Goal: Task Accomplishment & Management: Manage account settings

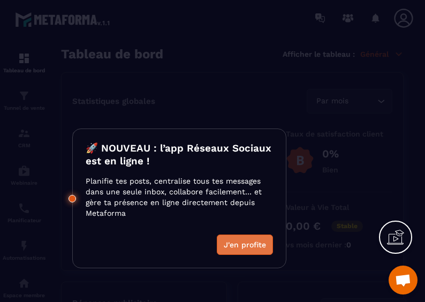
click at [262, 249] on button "J'en profite" at bounding box center [245, 245] width 56 height 20
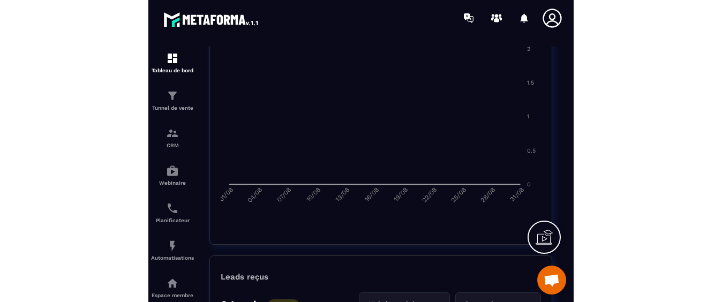
scroll to position [601, 0]
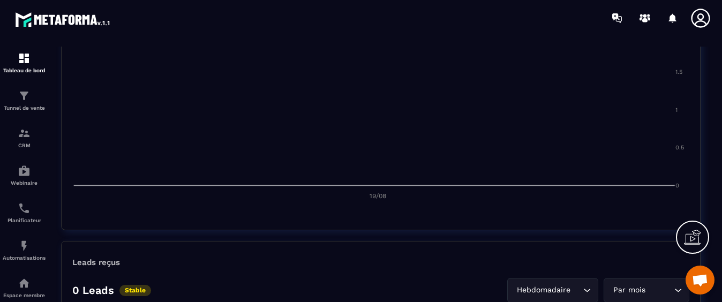
click at [425, 205] on section "Tableau de bord Tunnel de vente CRM Webinaire Planificateur Automatisations Esp…" at bounding box center [361, 174] width 722 height 277
click at [425, 18] on icon at bounding box center [700, 18] width 19 height 19
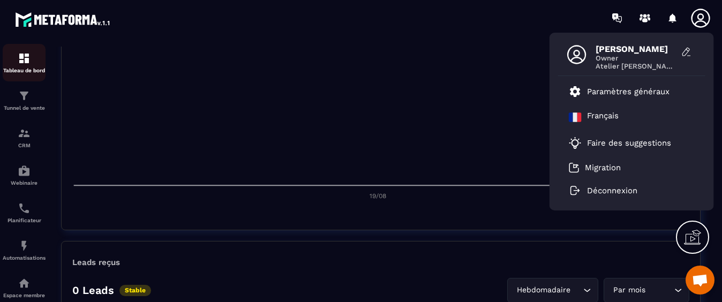
click at [30, 58] on img at bounding box center [24, 58] width 13 height 13
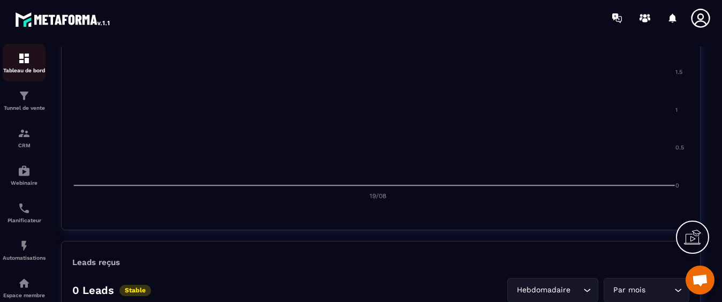
click at [30, 57] on img at bounding box center [24, 58] width 13 height 13
click at [21, 61] on img at bounding box center [24, 58] width 13 height 13
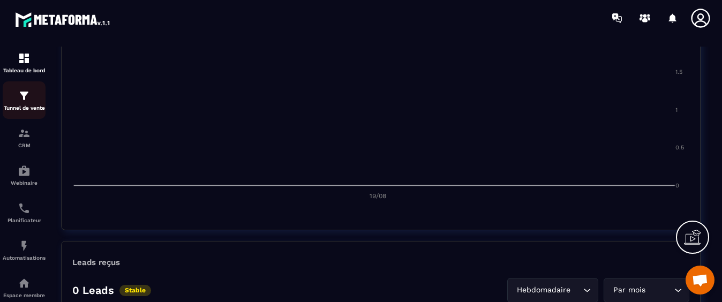
click at [32, 105] on p "Tunnel de vente" at bounding box center [24, 108] width 43 height 6
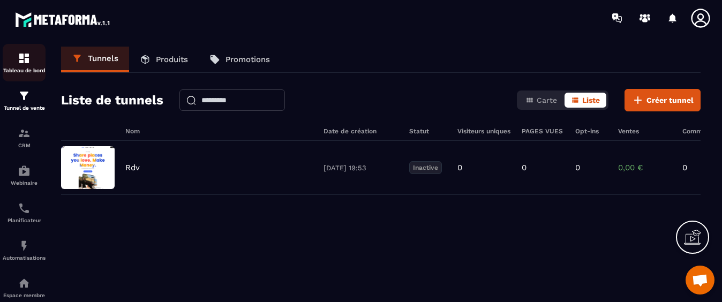
click at [28, 62] on img at bounding box center [24, 58] width 13 height 13
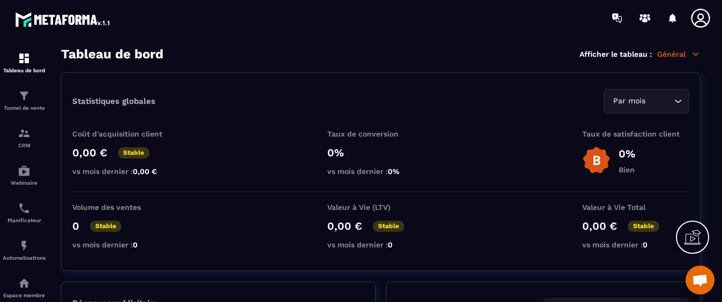
click at [425, 58] on p "Général" at bounding box center [678, 54] width 43 height 10
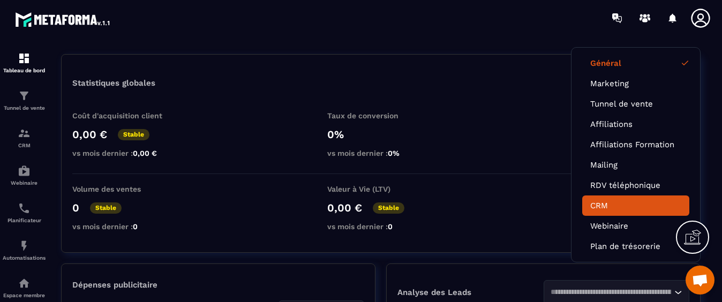
scroll to position [20, 0]
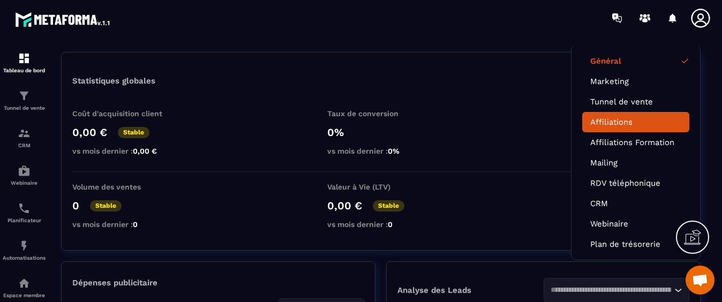
click at [425, 122] on link "Affiliations" at bounding box center [635, 122] width 91 height 10
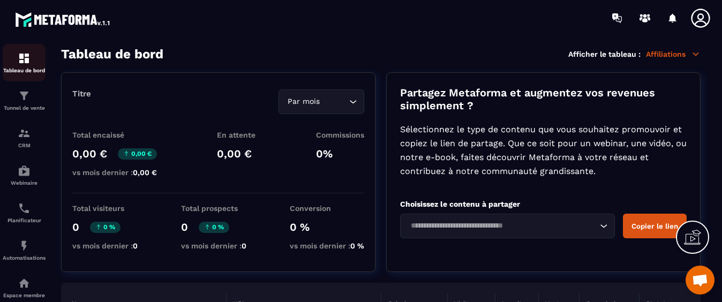
click at [27, 59] on img at bounding box center [24, 58] width 13 height 13
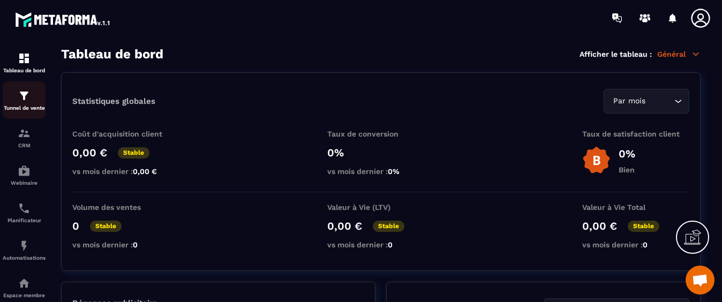
click at [26, 97] on img at bounding box center [24, 95] width 13 height 13
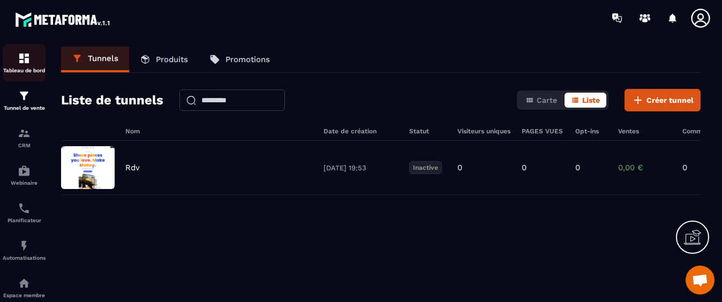
click at [24, 65] on div "Tableau de bord" at bounding box center [24, 62] width 43 height 21
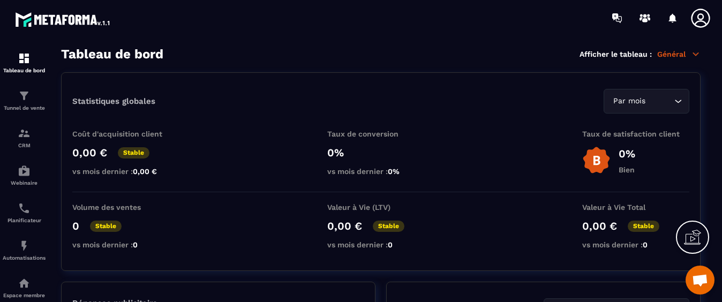
click at [425, 54] on p "Général" at bounding box center [678, 54] width 43 height 10
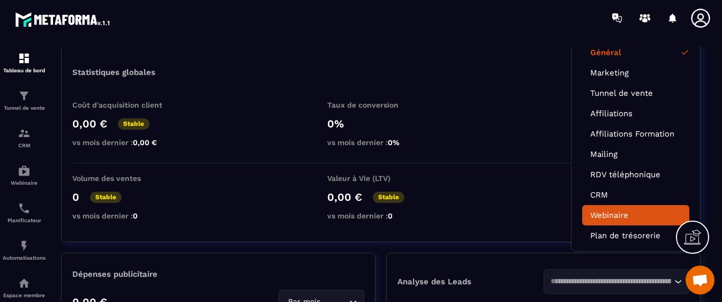
scroll to position [18, 0]
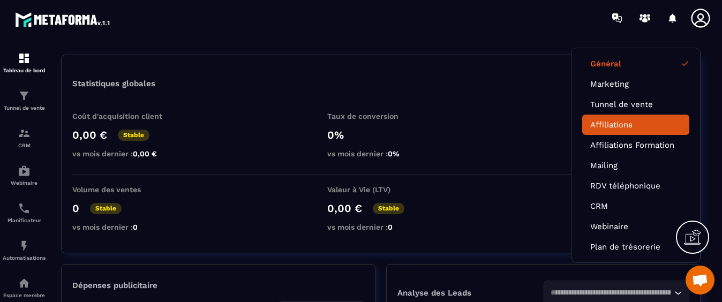
click at [425, 129] on li "Affiliations" at bounding box center [635, 125] width 107 height 20
click at [425, 125] on link "Affiliations" at bounding box center [635, 125] width 91 height 10
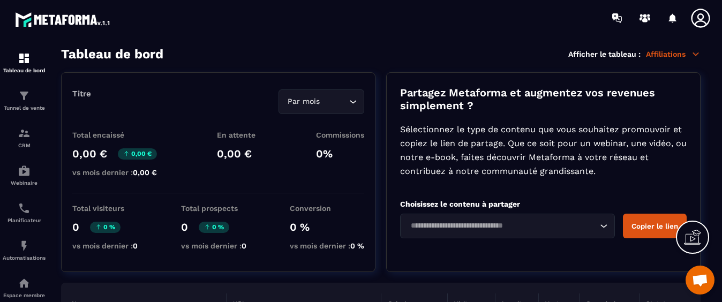
click at [304, 107] on div "Par mois" at bounding box center [315, 102] width 63 height 12
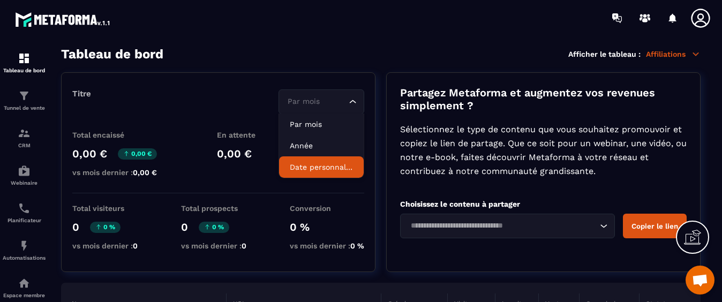
click at [317, 163] on p "Date personnalisée" at bounding box center [321, 167] width 63 height 11
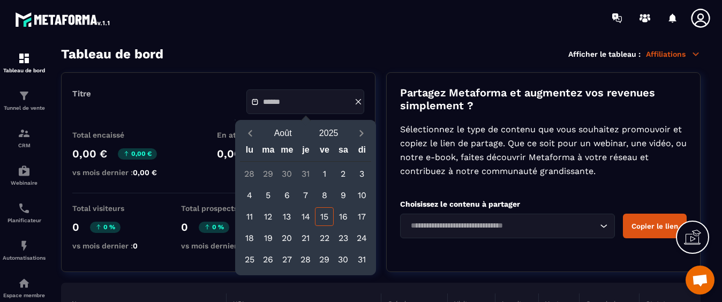
click at [357, 100] on icon at bounding box center [359, 102] width 10 height 10
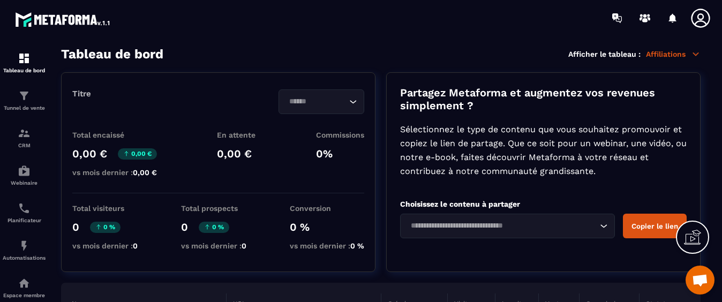
click at [325, 101] on input "Search for option" at bounding box center [316, 102] width 61 height 12
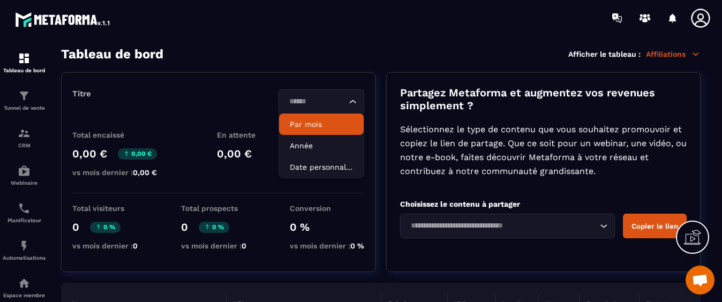
click at [318, 123] on p "Par mois" at bounding box center [321, 124] width 63 height 11
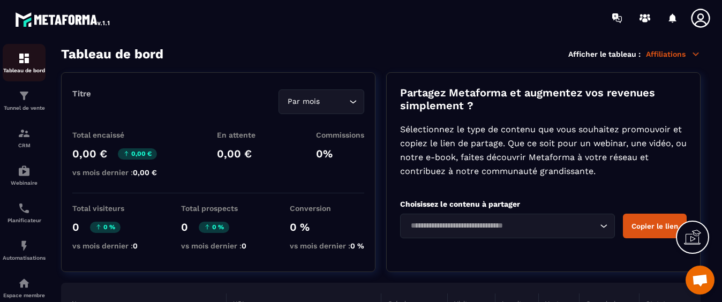
click at [21, 59] on img at bounding box center [24, 58] width 13 height 13
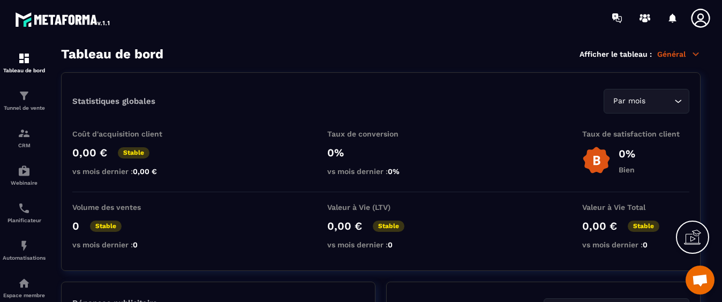
click at [425, 57] on p "Général" at bounding box center [678, 54] width 43 height 10
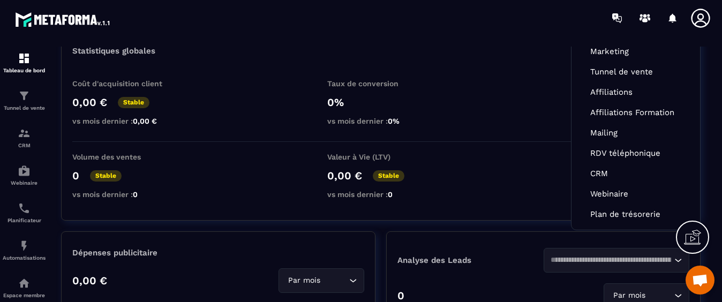
scroll to position [51, 0]
